Goal: Transaction & Acquisition: Purchase product/service

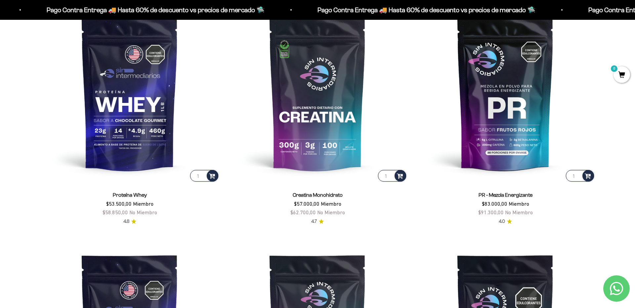
scroll to position [352, 0]
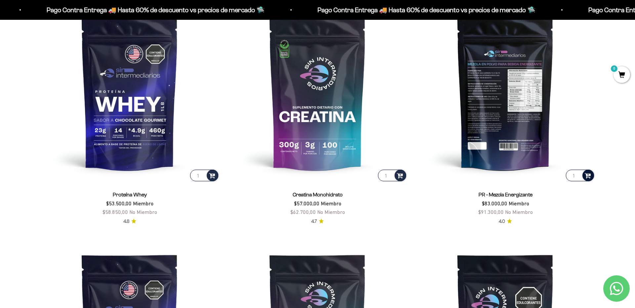
click at [586, 178] on span at bounding box center [587, 176] width 6 height 8
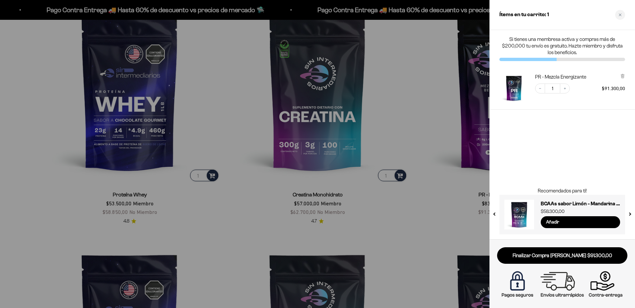
click at [19, 183] on div at bounding box center [317, 154] width 635 height 308
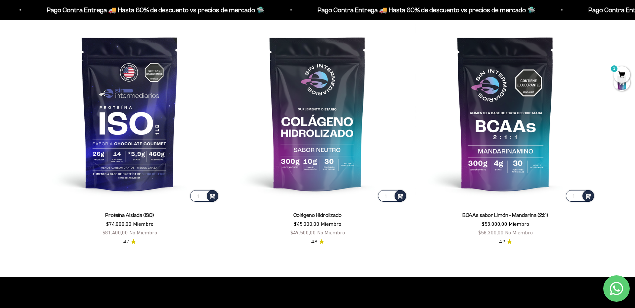
scroll to position [569, 0]
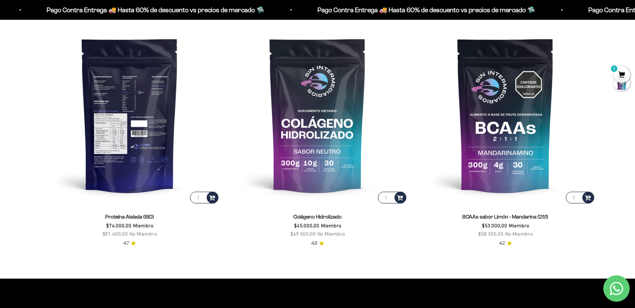
click at [197, 199] on input "1" at bounding box center [204, 198] width 28 height 12
click at [211, 198] on span at bounding box center [212, 198] width 6 height 8
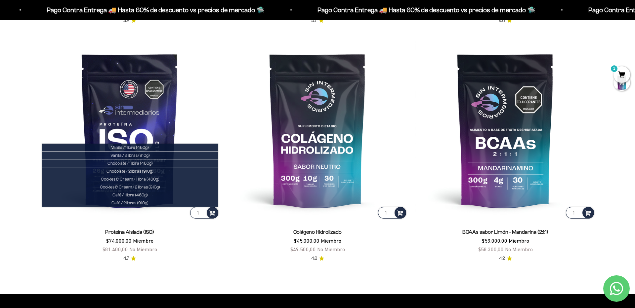
scroll to position [550, 0]
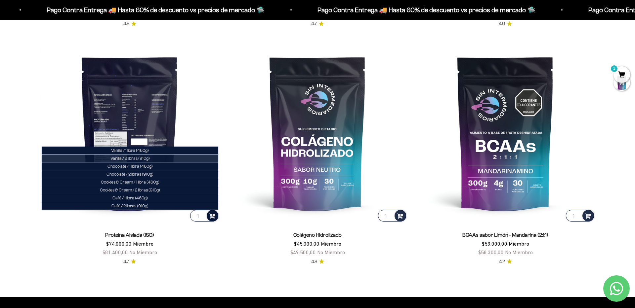
click at [152, 160] on li "Vanilla / 2 libras (910g)" at bounding box center [130, 159] width 177 height 8
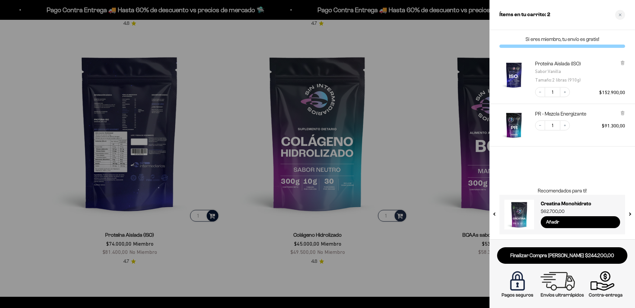
scroll to position [551, 0]
click at [539, 94] on icon "Decrease quantity" at bounding box center [540, 92] width 4 height 4
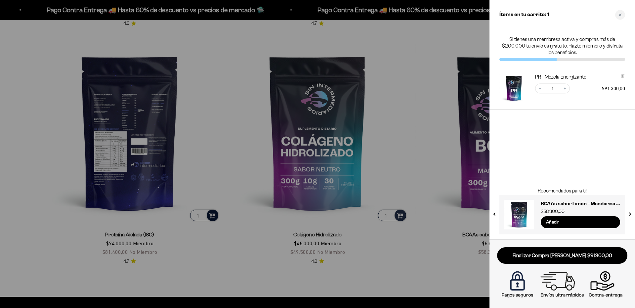
click at [184, 192] on div at bounding box center [317, 154] width 635 height 308
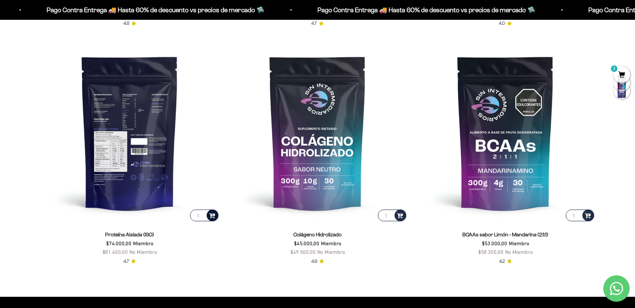
click at [212, 216] on span at bounding box center [212, 216] width 6 height 8
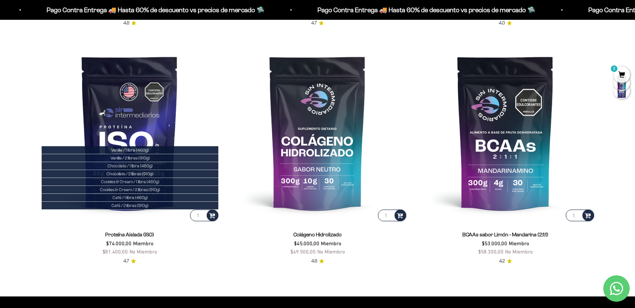
click at [151, 151] on li "Vanilla / 1 libra (460g)" at bounding box center [130, 150] width 177 height 8
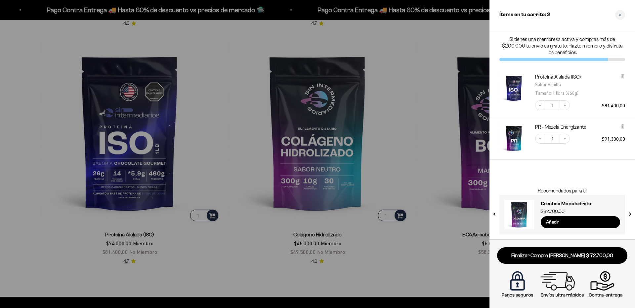
click at [253, 234] on div at bounding box center [317, 154] width 635 height 308
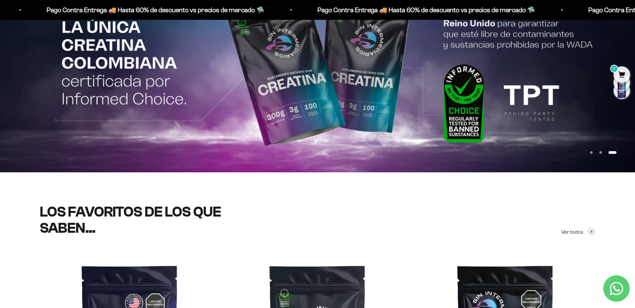
scroll to position [102, 0]
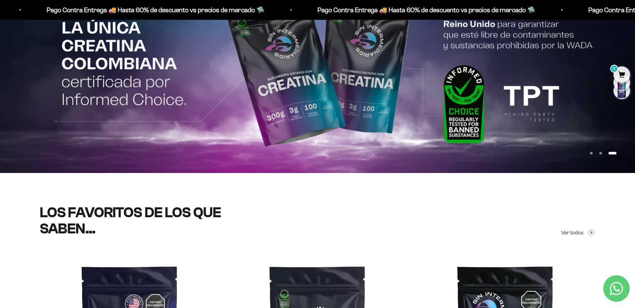
click at [602, 154] on button "Ir al artículo 2" at bounding box center [600, 153] width 3 height 3
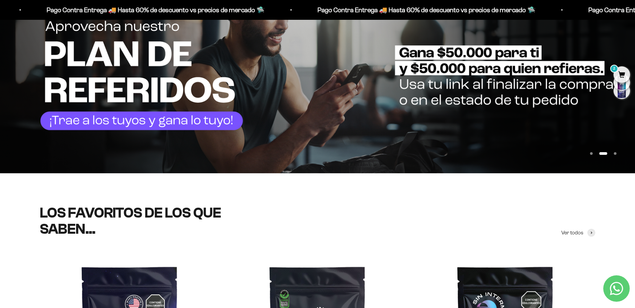
click at [591, 155] on button "Ir al artículo 1" at bounding box center [591, 153] width 3 height 3
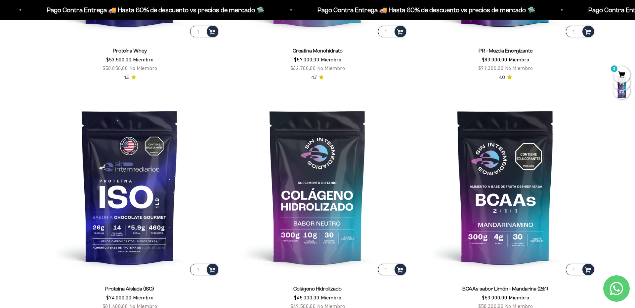
scroll to position [528, 0]
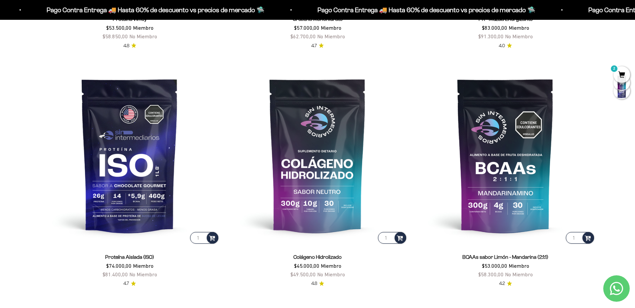
click at [620, 80] on span "2" at bounding box center [621, 74] width 17 height 17
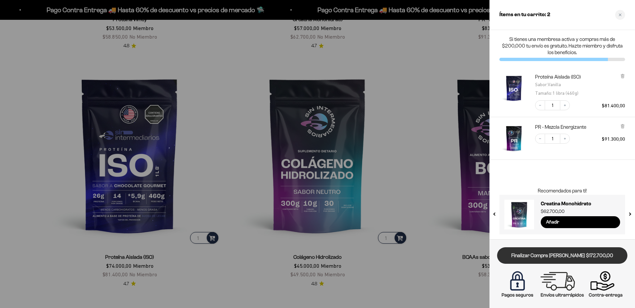
click at [609, 254] on link "Finalizar Compra [PERSON_NAME] $172.700,00" at bounding box center [562, 256] width 130 height 17
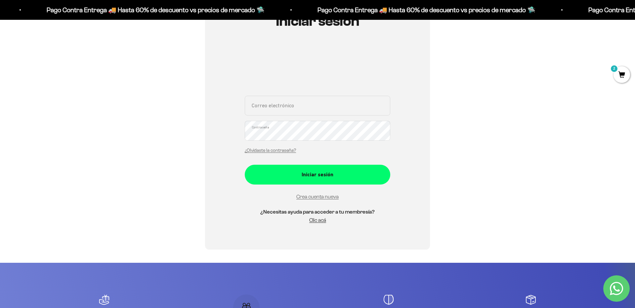
scroll to position [87, 0]
click at [344, 109] on input "Correo electrónico" at bounding box center [317, 106] width 145 height 20
type input "jeanrebe123@hotmail.com"
click at [308, 197] on link "Crea cuenta nueva" at bounding box center [317, 197] width 42 height 6
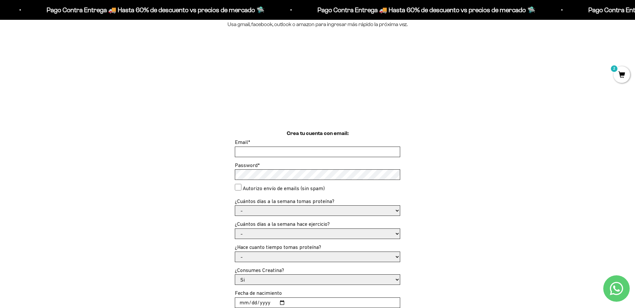
scroll to position [95, 0]
click at [316, 154] on input "Email *" at bounding box center [317, 151] width 165 height 10
type input "jeanrebe123@hotmail.com"
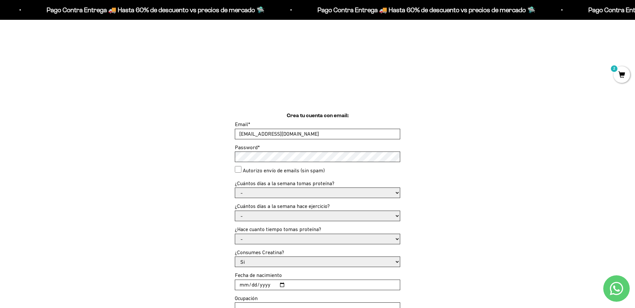
scroll to position [113, 0]
click at [270, 192] on select "- 1 o 2 3 a 5 6 o 7" at bounding box center [317, 192] width 165 height 10
select select "3 a 5"
click at [235, 187] on select "- 1 o 2 3 a 5 6 o 7" at bounding box center [317, 192] width 165 height 10
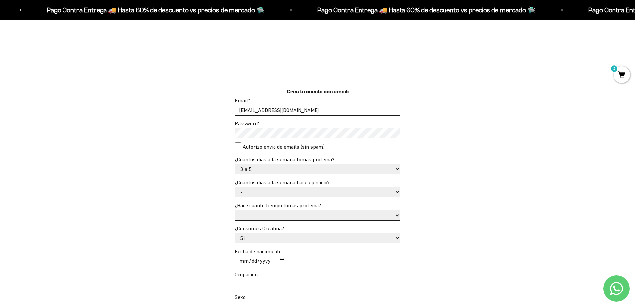
scroll to position [140, 0]
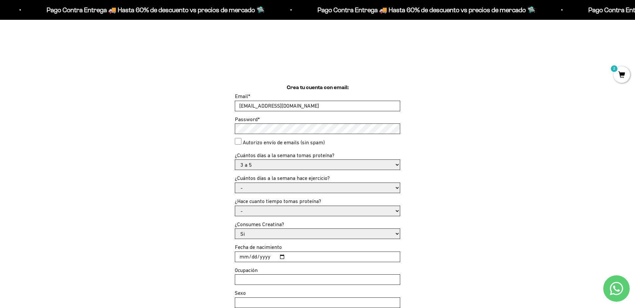
click at [325, 187] on select "- No hago 1 a 2 días 3 a 5 días 6 o 7 días" at bounding box center [317, 188] width 165 height 10
select select "6 o 7 días"
click at [235, 183] on select "- No hago 1 a 2 días 3 a 5 días 6 o 7 días" at bounding box center [317, 188] width 165 height 10
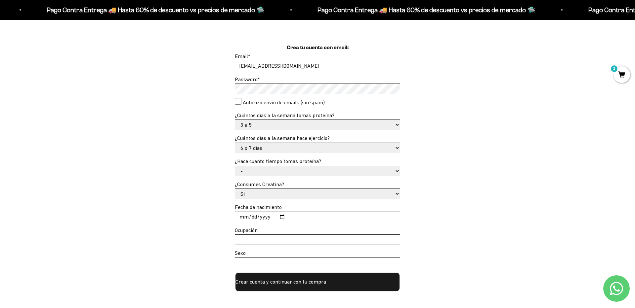
scroll to position [193, 0]
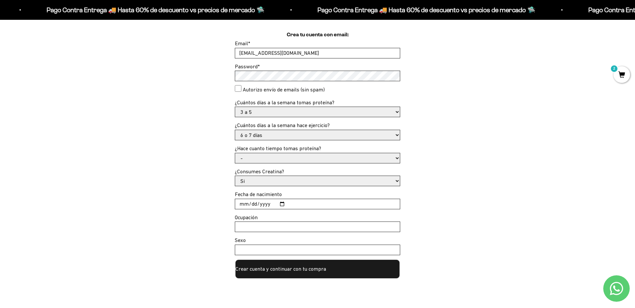
click at [304, 158] on select "- Apenas estoy empezando Menos de 6 meses Más de 6 meses Hace más de un año" at bounding box center [317, 158] width 165 height 10
select select "Hace más de un año"
click at [235, 153] on select "- Apenas estoy empezando Menos de 6 meses Más de 6 meses Hace más de un año" at bounding box center [317, 158] width 165 height 10
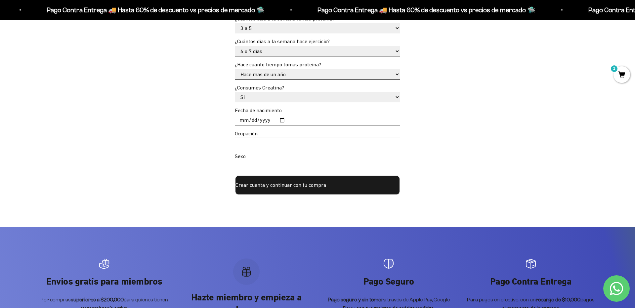
scroll to position [278, 0]
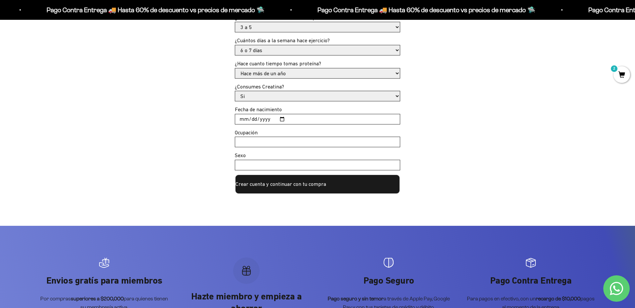
click at [273, 98] on select "Si No" at bounding box center [317, 96] width 165 height 10
select select "No"
click at [235, 91] on select "Si No" at bounding box center [317, 96] width 165 height 10
click at [282, 120] on input "Fecha de nacimiento" at bounding box center [317, 119] width 165 height 10
type input "1997-03-22"
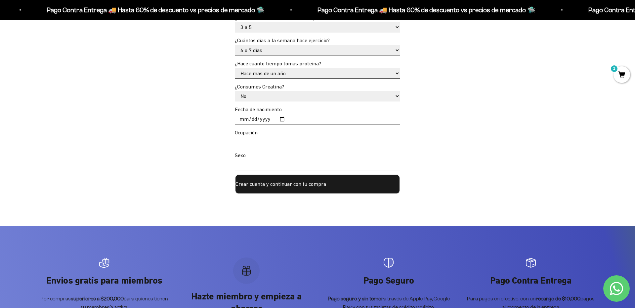
click at [285, 188] on button "Crear cuenta y continuar con tu compra" at bounding box center [317, 185] width 165 height 20
